Goal: Transaction & Acquisition: Obtain resource

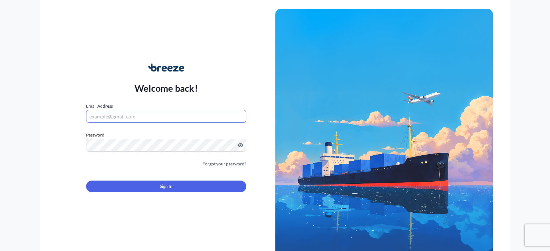
click at [164, 120] on input "Email Address" at bounding box center [166, 116] width 160 height 13
type input "[PERSON_NAME][EMAIL_ADDRESS][DOMAIN_NAME]"
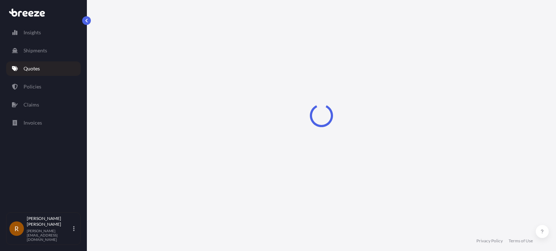
select select "Rail"
select select "2"
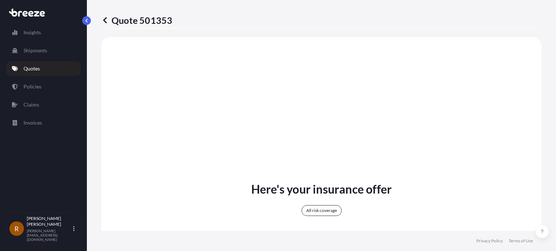
scroll to position [279, 0]
click at [332, 211] on div "All risk coverage" at bounding box center [321, 210] width 40 height 11
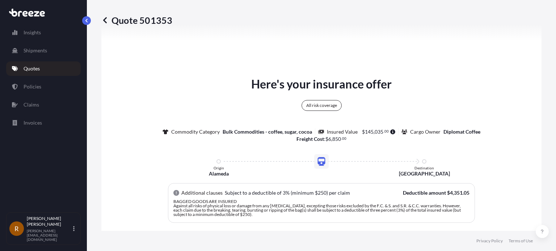
scroll to position [496, 0]
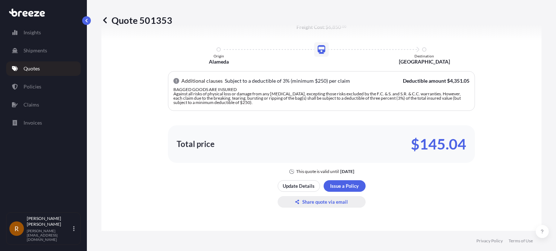
click at [323, 202] on p "Share quote via email" at bounding box center [325, 202] width 46 height 7
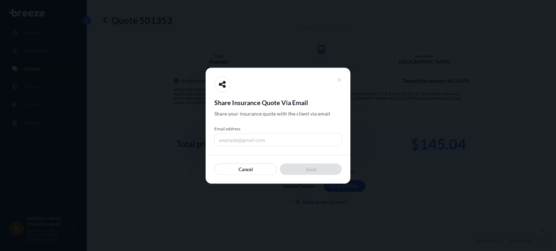
click at [240, 137] on input "Email address" at bounding box center [277, 139] width 127 height 13
type input "[PERSON_NAME][EMAIL_ADDRESS][DOMAIN_NAME]"
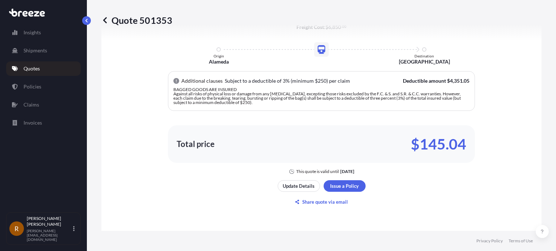
click at [35, 64] on link "Quotes" at bounding box center [43, 68] width 75 height 14
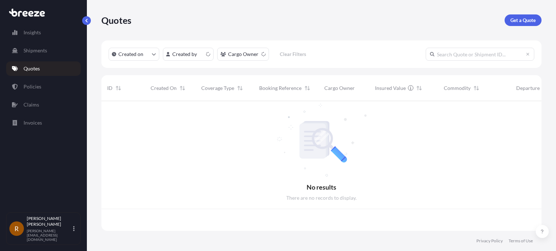
scroll to position [128, 434]
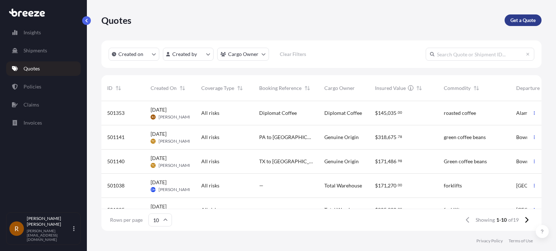
click at [529, 24] on p "Get a Quote" at bounding box center [522, 20] width 25 height 7
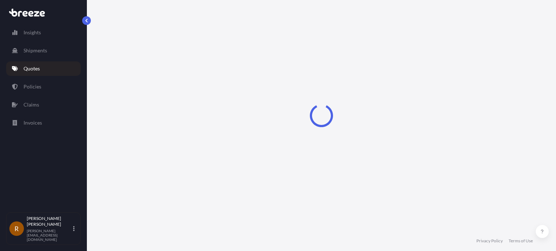
select select "Sea"
select select "1"
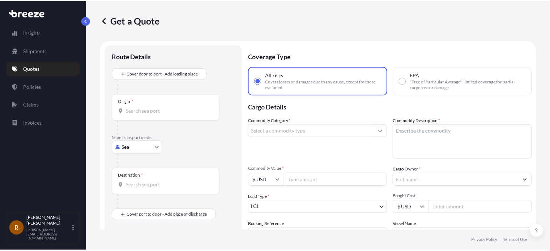
scroll to position [12, 0]
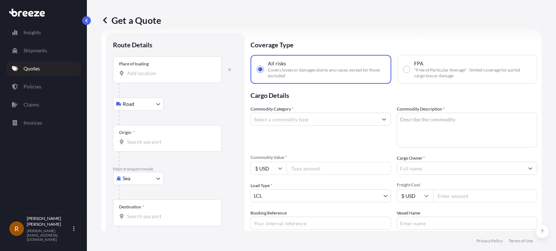
click at [140, 71] on input "Place of loading" at bounding box center [169, 73] width 85 height 7
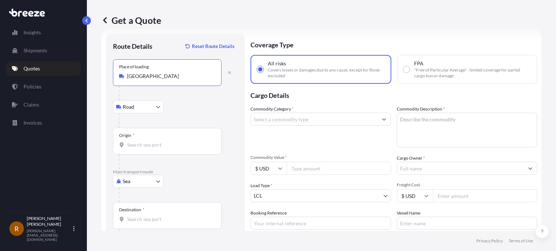
type input "[GEOGRAPHIC_DATA]"
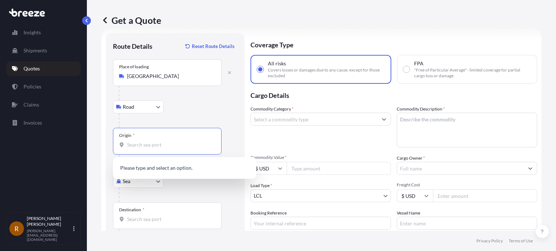
click at [147, 145] on input "Origin *" at bounding box center [169, 144] width 85 height 7
click at [162, 141] on input "94501" at bounding box center [169, 144] width 85 height 7
click at [230, 110] on div "Road Road Rail" at bounding box center [175, 107] width 124 height 13
drag, startPoint x: 145, startPoint y: 145, endPoint x: 114, endPoint y: 145, distance: 30.8
click at [114, 145] on div "Origin * 94501" at bounding box center [167, 141] width 109 height 27
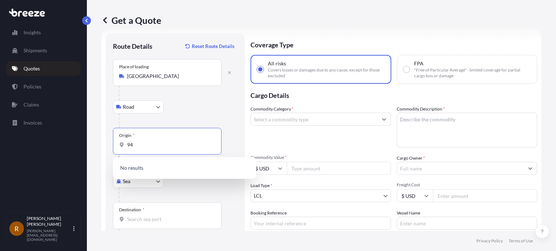
type input "9"
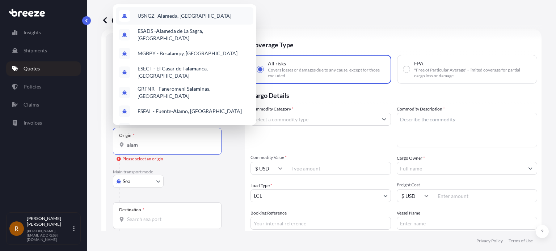
click at [195, 15] on span "USNGZ - Alam eda, United States" at bounding box center [184, 15] width 94 height 7
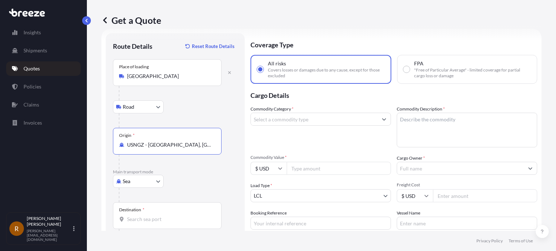
type input "USNGZ - Alameda, United States"
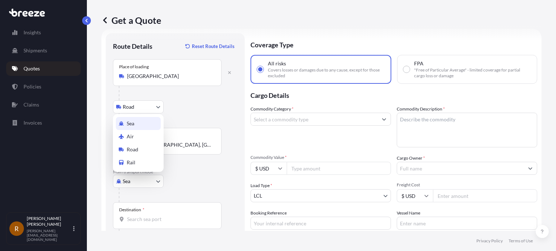
click at [143, 185] on body "Insights Shipments Quotes Policies Claims Invoices R Robin Justason robin@hartl…" at bounding box center [278, 125] width 556 height 251
click at [137, 153] on span "Road" at bounding box center [133, 149] width 12 height 7
select select "Road"
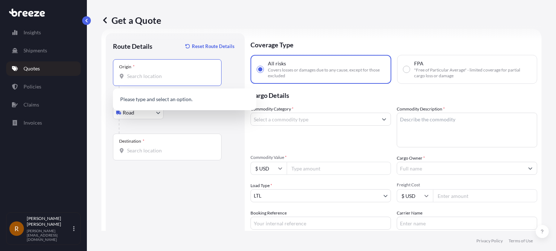
click at [161, 78] on input "Origin *" at bounding box center [169, 76] width 85 height 7
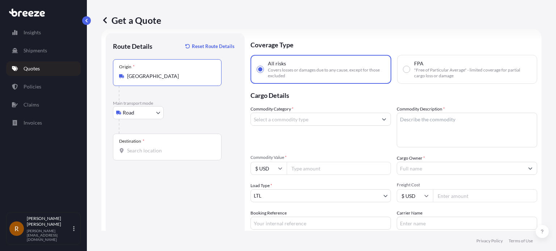
type input "[GEOGRAPHIC_DATA]"
click at [136, 154] on div "Destination *" at bounding box center [167, 147] width 109 height 27
click at [136, 154] on input "Destination *" at bounding box center [169, 150] width 85 height 7
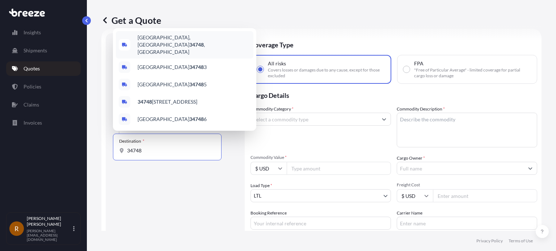
click at [150, 44] on div "Leesburg, FL 34748 , USA" at bounding box center [184, 44] width 137 height 27
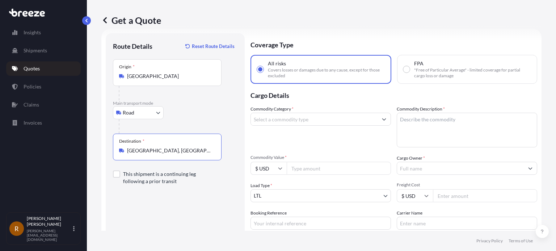
type input "[GEOGRAPHIC_DATA], [GEOGRAPHIC_DATA], [GEOGRAPHIC_DATA]"
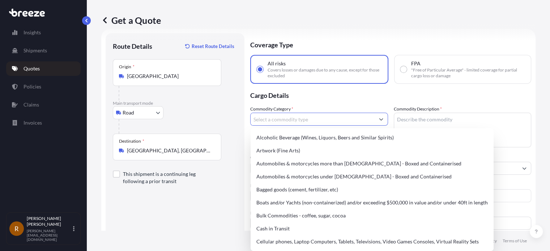
click at [319, 118] on input "Commodity Category *" at bounding box center [313, 119] width 124 height 13
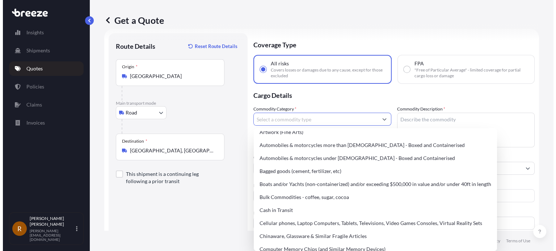
scroll to position [14, 0]
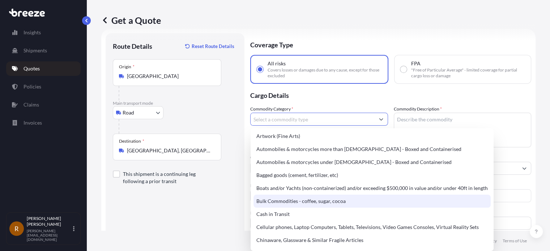
click at [297, 205] on div "Bulk Commodities - coffee, sugar, cocoa" at bounding box center [372, 201] width 237 height 13
type input "Bulk Commodities - coffee, sugar, cocoa"
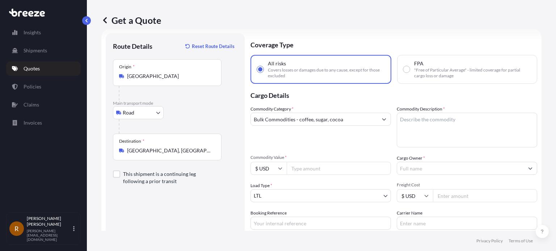
click at [307, 169] on input "Commodity Value *" at bounding box center [339, 168] width 104 height 13
type input "125000.00"
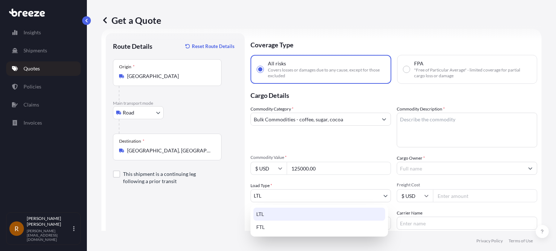
click at [306, 195] on body "Insights Shipments Quotes Policies Claims Invoices R Robin Justason robin@hartl…" at bounding box center [278, 125] width 556 height 251
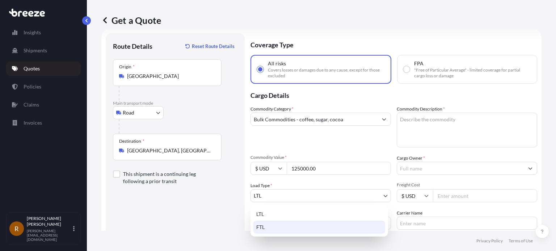
click at [266, 229] on div "FTL" at bounding box center [319, 227] width 132 height 13
select select "2"
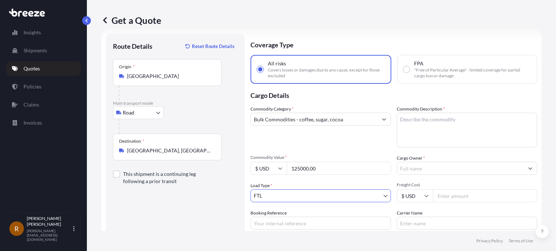
click at [279, 222] on input "Booking Reference" at bounding box center [320, 223] width 140 height 13
type input "Diplomat Coffee"
click at [406, 222] on input "Carrier Name" at bounding box center [466, 223] width 140 height 13
type input "[PERSON_NAME]"
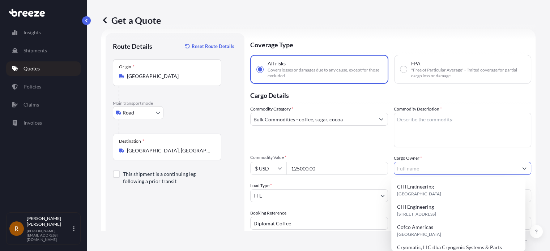
click at [432, 166] on input "Cargo Owner *" at bounding box center [456, 168] width 124 height 13
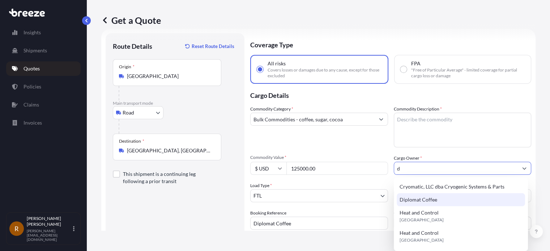
click at [424, 201] on span "Diplomat Coffee" at bounding box center [419, 199] width 38 height 7
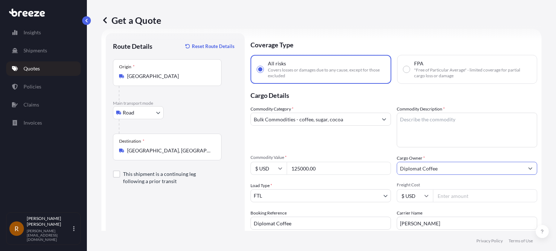
type input "Diplomat Coffee"
click at [414, 123] on textarea "Commodity Description *" at bounding box center [466, 130] width 140 height 35
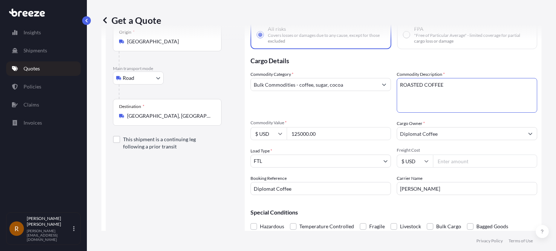
scroll to position [77, 0]
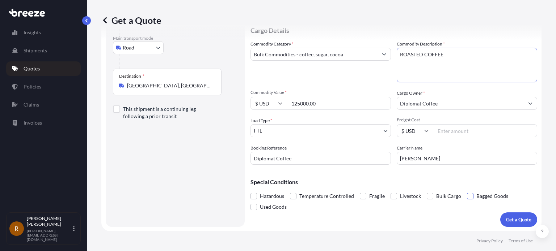
type textarea "ROASTED COFFEE"
click at [468, 195] on span at bounding box center [470, 196] width 7 height 7
click at [467, 191] on input "Bagged Goods" at bounding box center [467, 191] width 0 height 0
click at [506, 218] on p "Get a Quote" at bounding box center [518, 219] width 25 height 7
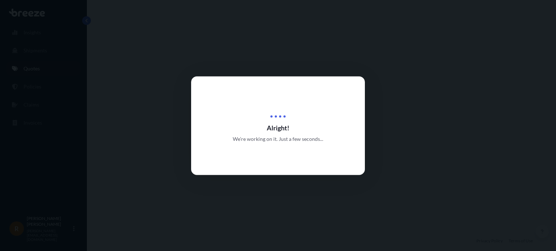
select select "Road"
select select "2"
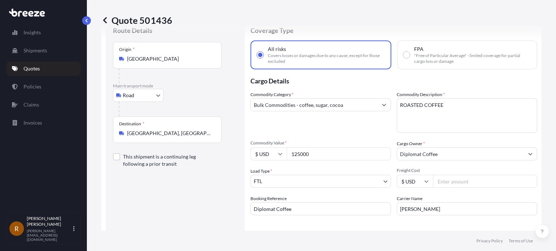
scroll to position [26, 0]
click at [446, 186] on input "Freight Cost" at bounding box center [485, 181] width 104 height 13
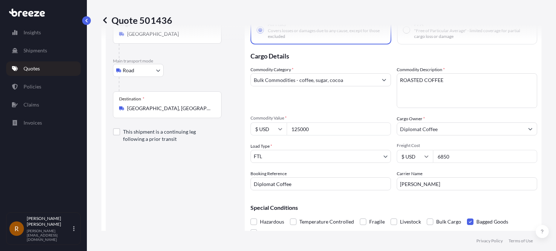
scroll to position [134, 0]
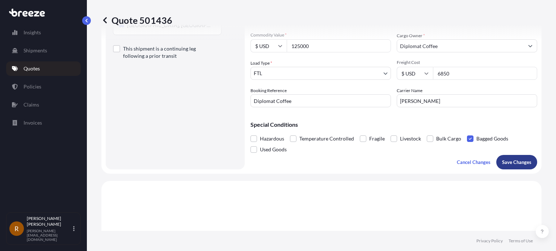
type input "6850"
click at [519, 163] on p "Save Changes" at bounding box center [516, 162] width 29 height 7
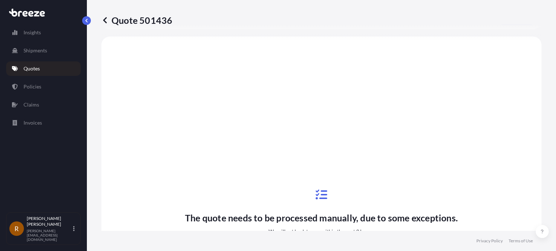
select select "Road"
select select "2"
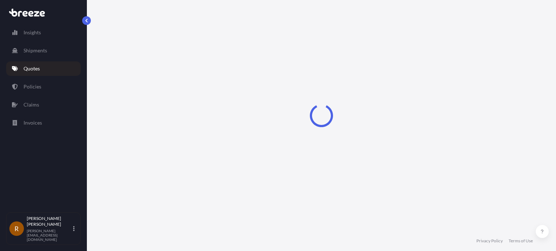
select select "Rail"
select select "2"
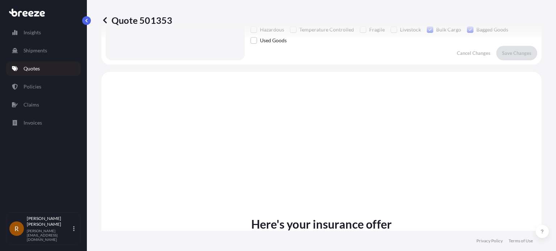
scroll to position [279, 0]
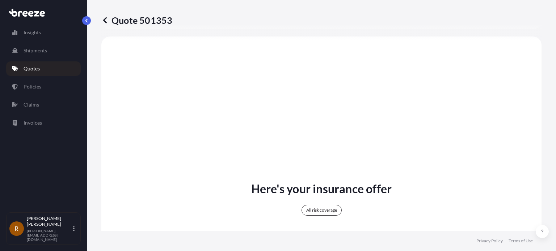
click at [318, 211] on div "All risk coverage" at bounding box center [321, 210] width 40 height 11
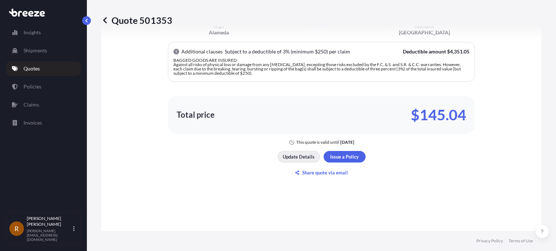
scroll to position [532, 0]
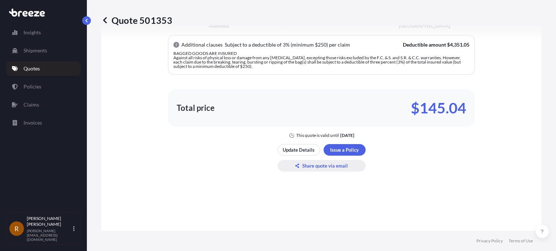
click at [315, 167] on p "Share quote via email" at bounding box center [325, 165] width 46 height 7
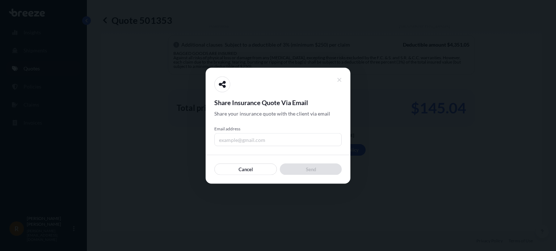
click at [220, 140] on input "Email address" at bounding box center [277, 139] width 127 height 13
type input "[PERSON_NAME][EMAIL_ADDRESS][DOMAIN_NAME]"
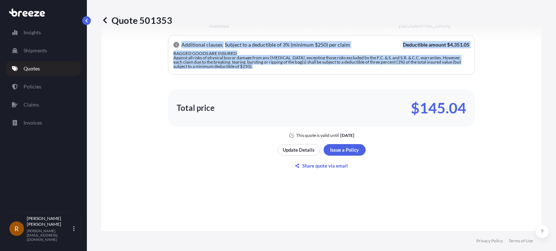
drag, startPoint x: 238, startPoint y: 67, endPoint x: 177, endPoint y: 43, distance: 66.1
click at [177, 43] on div "Additional clauses Subject to a deductible of 3% (minimum $250) per claim Deduc…" at bounding box center [321, 55] width 307 height 40
copy div "Additional clauses Subject to a deductible of 3% (minimum $250) per claim Deduc…"
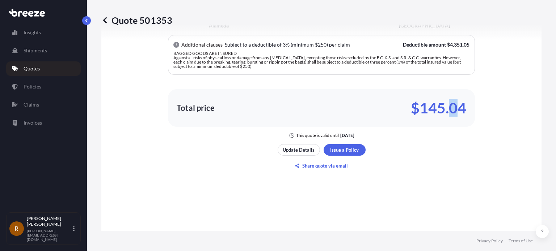
drag, startPoint x: 452, startPoint y: 171, endPoint x: 448, endPoint y: 169, distance: 4.5
click at [448, 169] on div "Here's your insurance offer All risk coverage Commodity Category Bulk Commoditi…" at bounding box center [321, 49] width 420 height 512
click at [33, 67] on p "Quotes" at bounding box center [32, 68] width 16 height 7
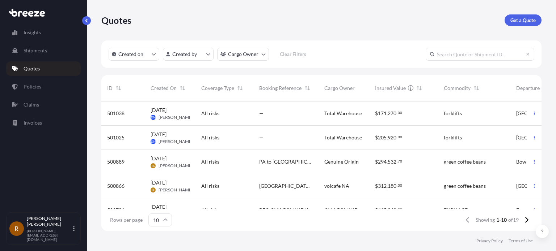
scroll to position [109, 0]
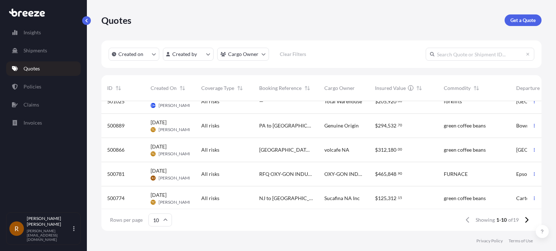
click at [165, 125] on span "[DATE]" at bounding box center [158, 122] width 16 height 7
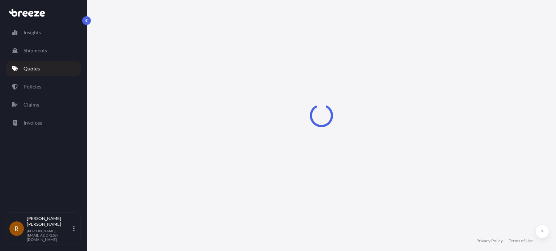
select select "Road"
select select "2"
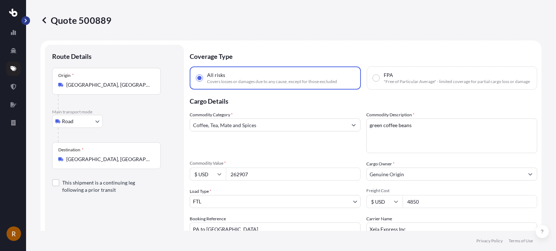
click at [29, 19] on button "button" at bounding box center [25, 20] width 9 height 9
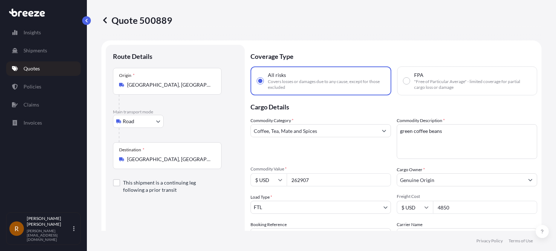
click at [31, 66] on p "Quotes" at bounding box center [32, 68] width 16 height 7
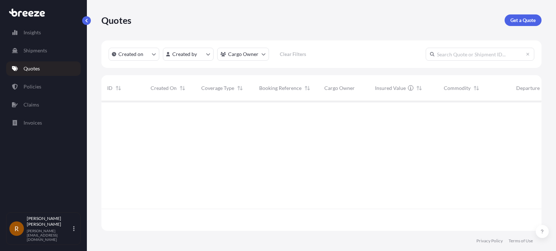
scroll to position [128, 434]
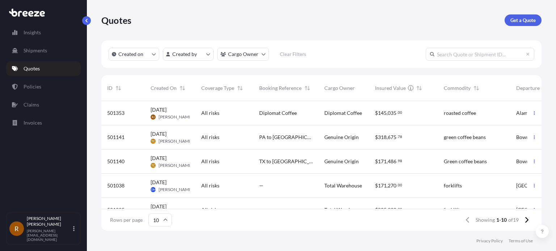
click at [166, 109] on span "[DATE]" at bounding box center [158, 109] width 16 height 7
select select "Rail"
select select "2"
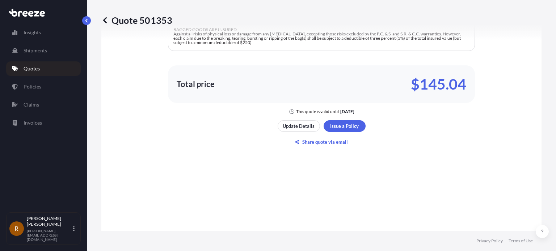
scroll to position [568, 0]
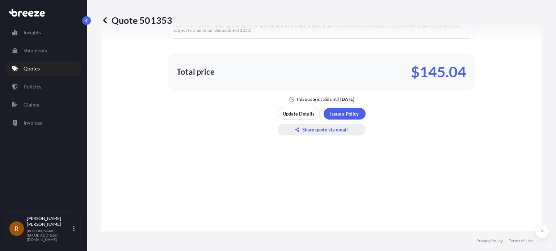
click at [324, 130] on p "Share quote via email" at bounding box center [325, 129] width 46 height 7
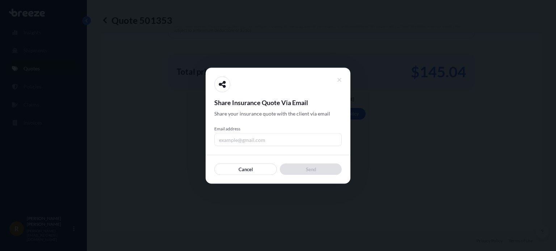
click at [248, 136] on input "Email address" at bounding box center [277, 139] width 127 height 13
type input "[PERSON_NAME][EMAIL_ADDRESS][DOMAIN_NAME]"
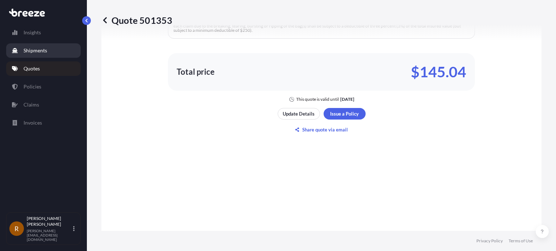
click at [35, 50] on p "Shipments" at bounding box center [36, 50] width 24 height 7
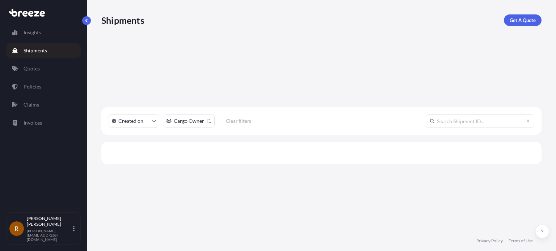
scroll to position [150, 434]
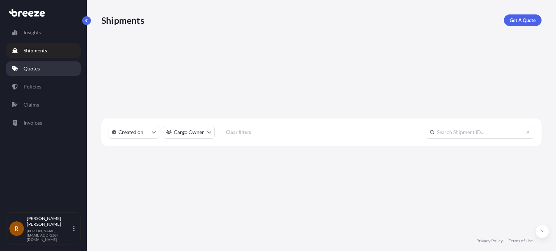
click at [39, 68] on p "Quotes" at bounding box center [32, 68] width 16 height 7
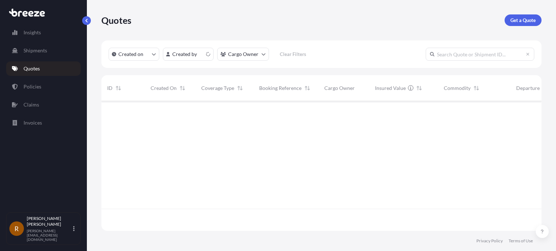
scroll to position [128, 434]
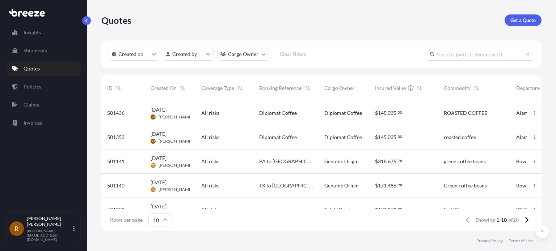
click at [161, 110] on span "[DATE]" at bounding box center [158, 109] width 16 height 7
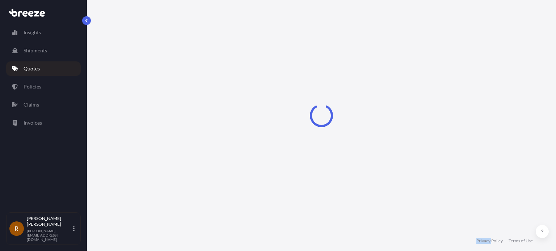
click at [161, 110] on div "Loading" at bounding box center [321, 115] width 440 height 231
select select "Road"
select select "2"
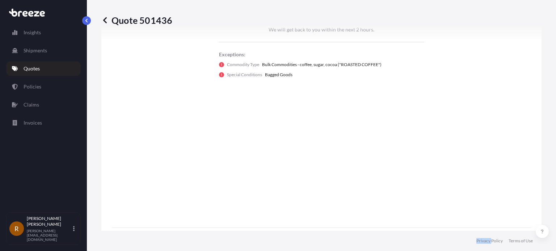
scroll to position [511, 0]
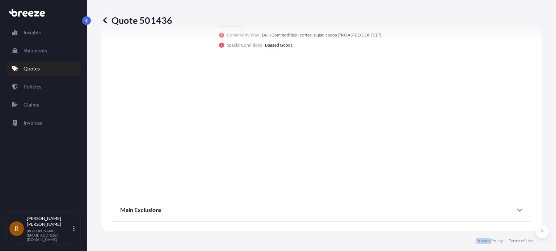
click at [517, 209] on icon at bounding box center [519, 210] width 5 height 3
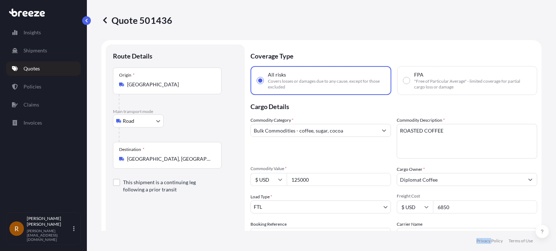
scroll to position [0, 0]
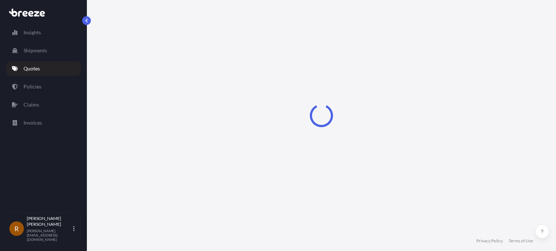
select select "Road"
select select "2"
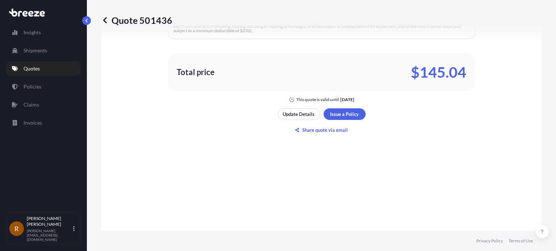
scroll to position [568, 0]
click at [324, 128] on p "Share quote via email" at bounding box center [325, 129] width 46 height 7
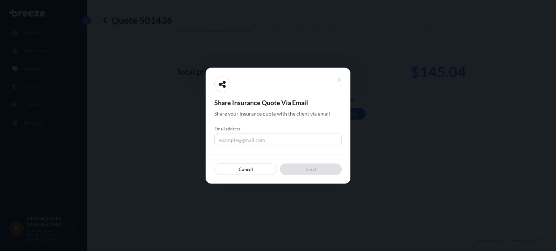
click at [247, 142] on input "Email address" at bounding box center [277, 139] width 127 height 13
type input "[PERSON_NAME][EMAIL_ADDRESS][DOMAIN_NAME]"
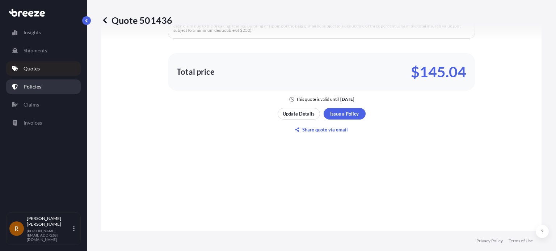
click at [39, 84] on p "Policies" at bounding box center [33, 86] width 18 height 7
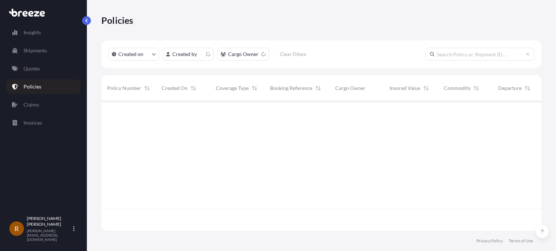
scroll to position [128, 434]
click at [33, 68] on p "Quotes" at bounding box center [32, 68] width 16 height 7
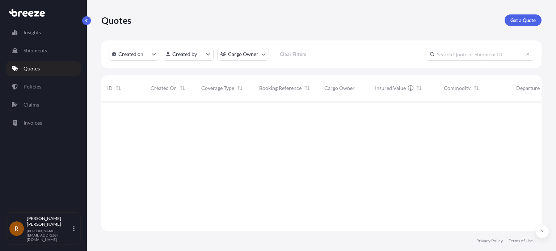
scroll to position [128, 434]
click at [33, 68] on p "Quotes" at bounding box center [32, 68] width 16 height 7
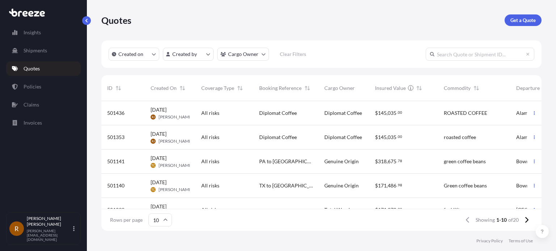
click at [164, 109] on span "[DATE]" at bounding box center [158, 109] width 16 height 7
select select "Road"
select select "2"
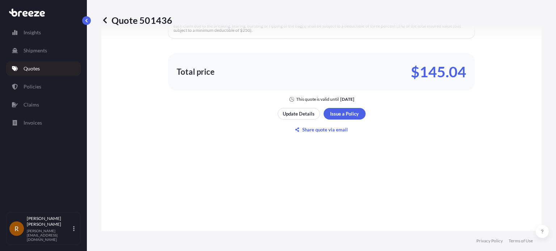
scroll to position [424, 0]
